Goal: Check status: Check status

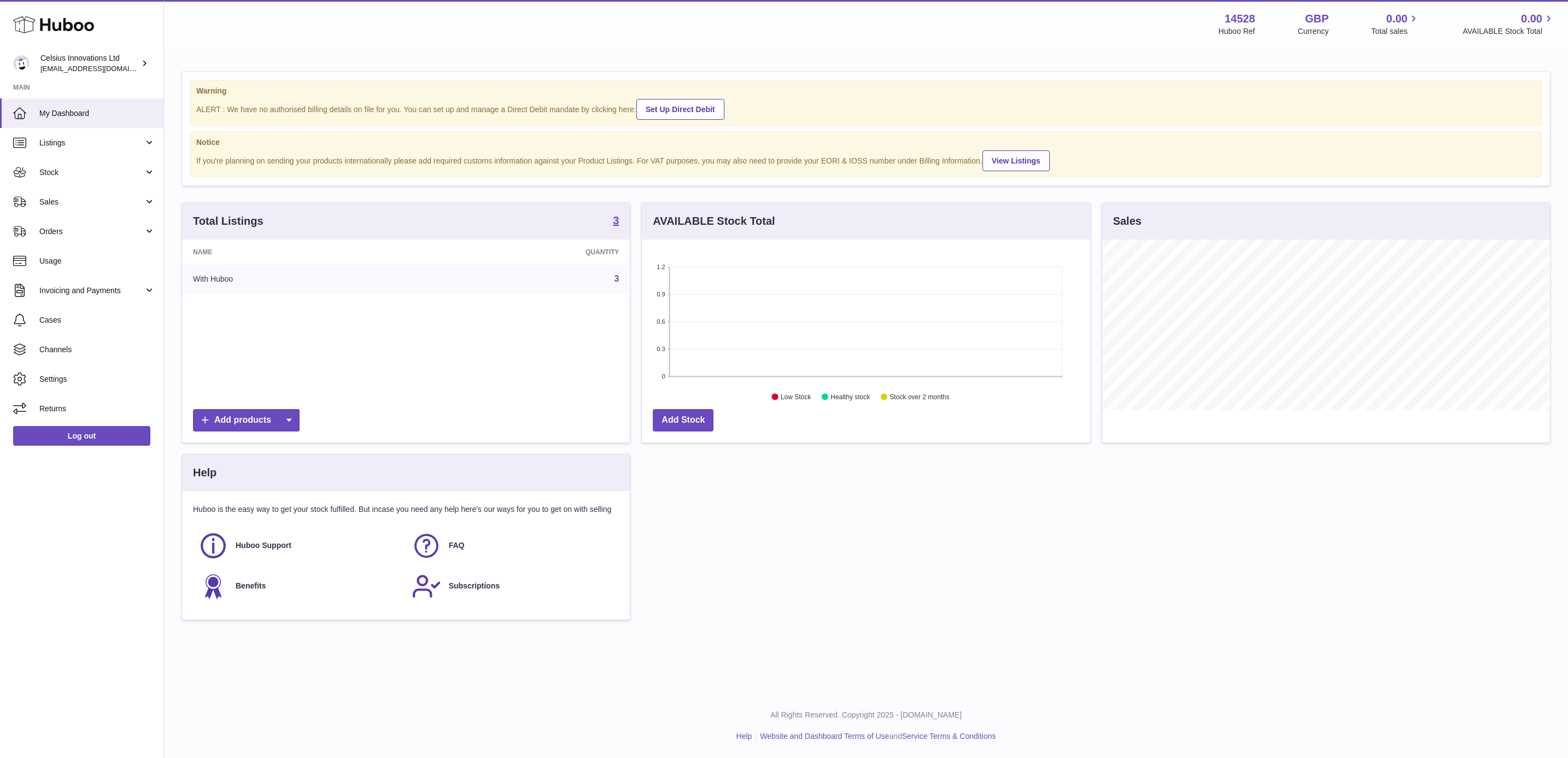
scroll to position [171, 447]
click at [617, 279] on link "3" at bounding box center [616, 278] width 5 height 10
click at [83, 176] on span "Stock" at bounding box center [91, 172] width 104 height 10
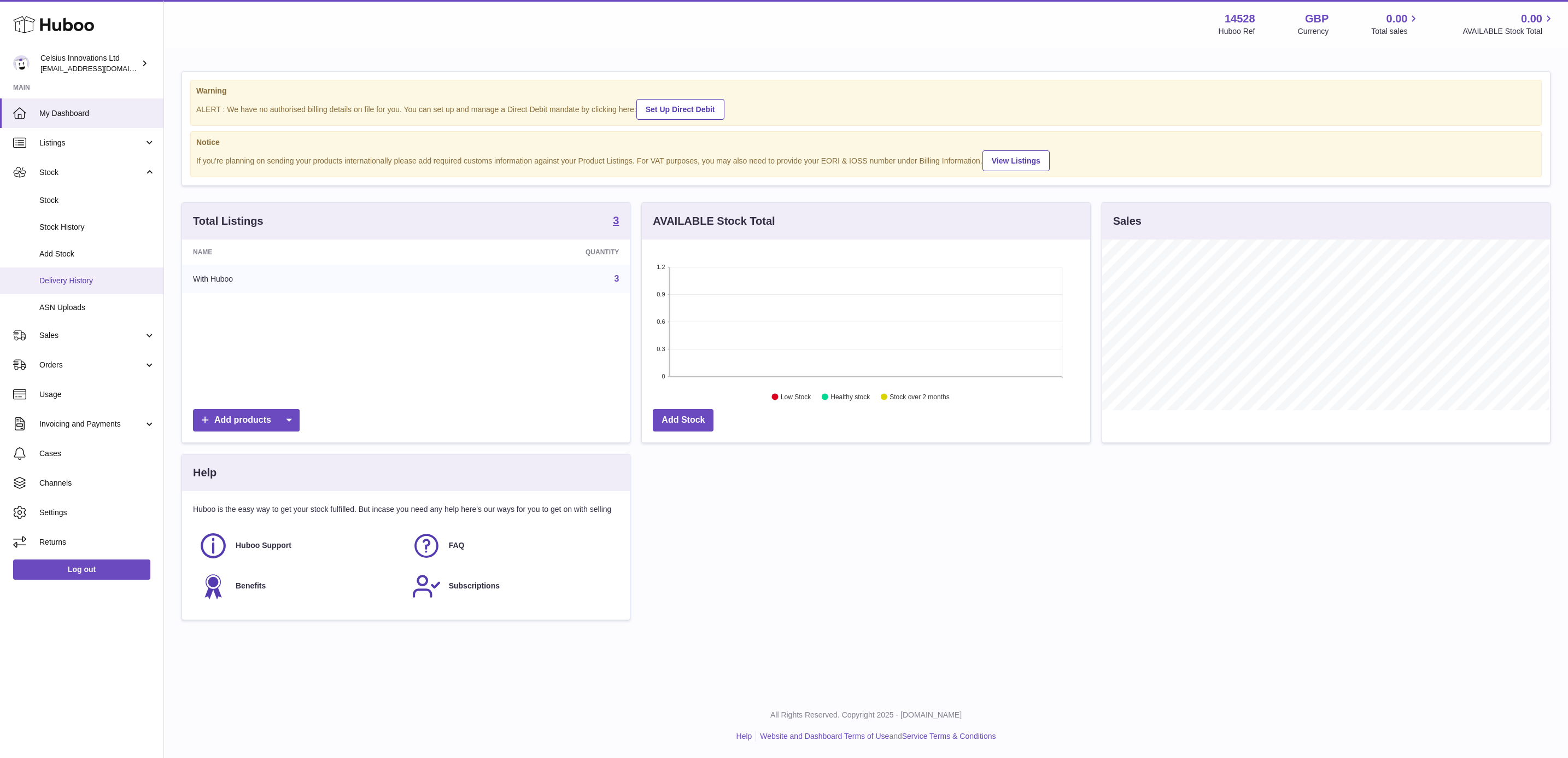
click at [101, 276] on span "Delivery History" at bounding box center [98, 281] width 116 height 10
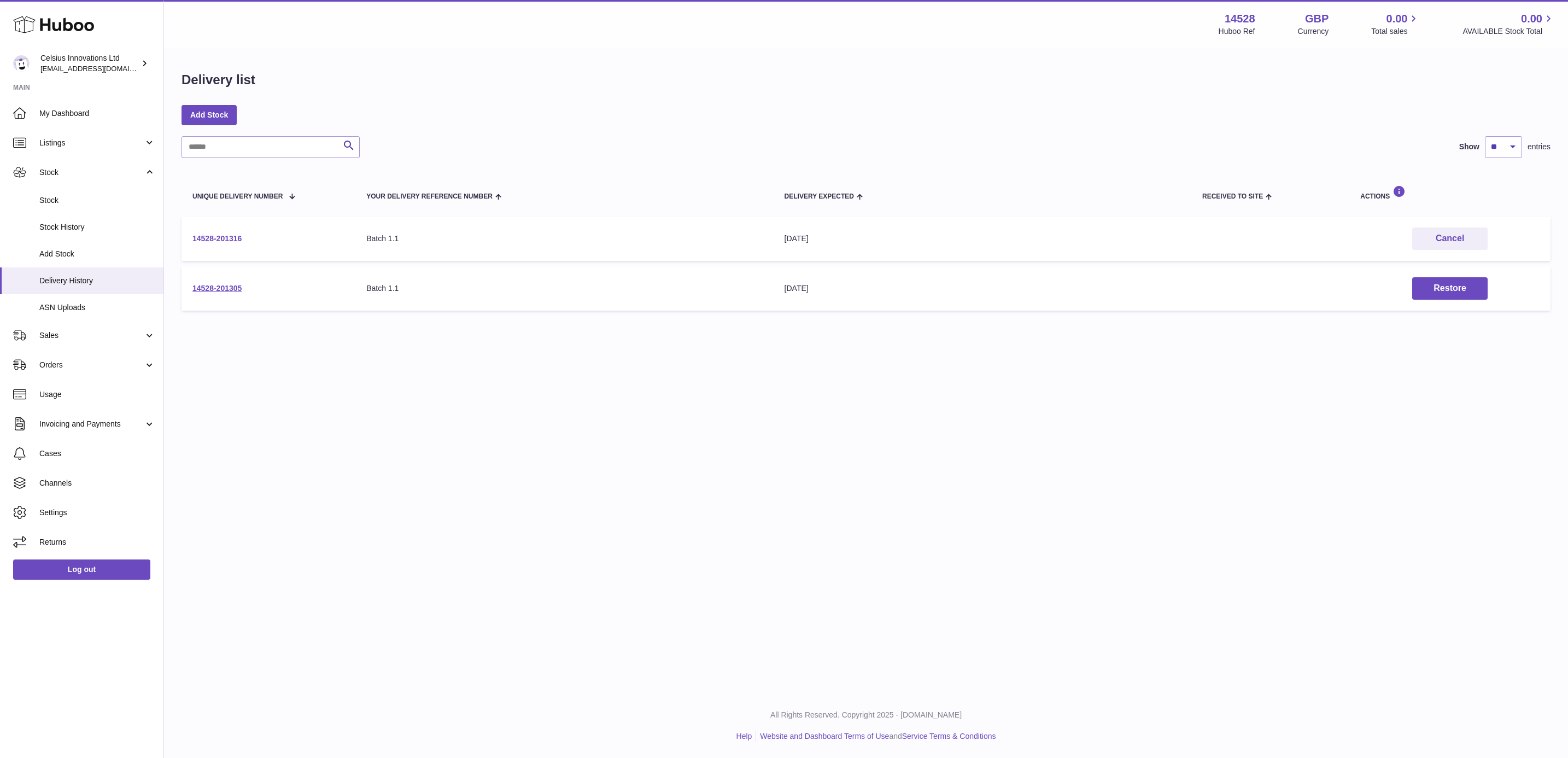
click at [212, 235] on link "14528-201316" at bounding box center [217, 238] width 49 height 9
